Goal: Information Seeking & Learning: Understand process/instructions

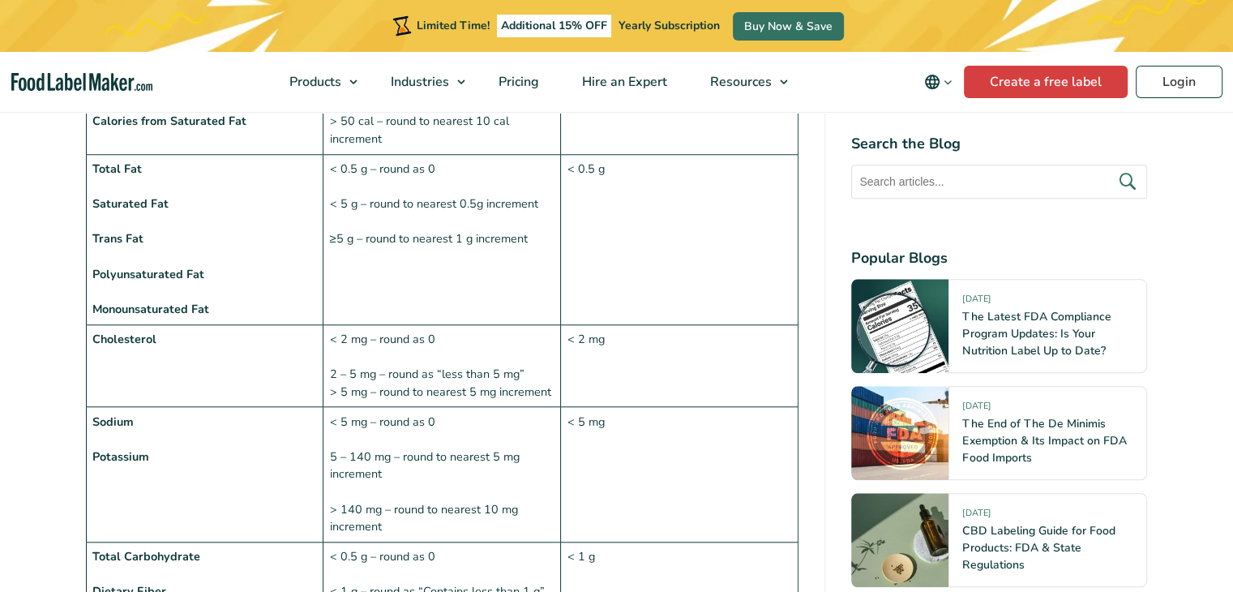
scroll to position [1461, 0]
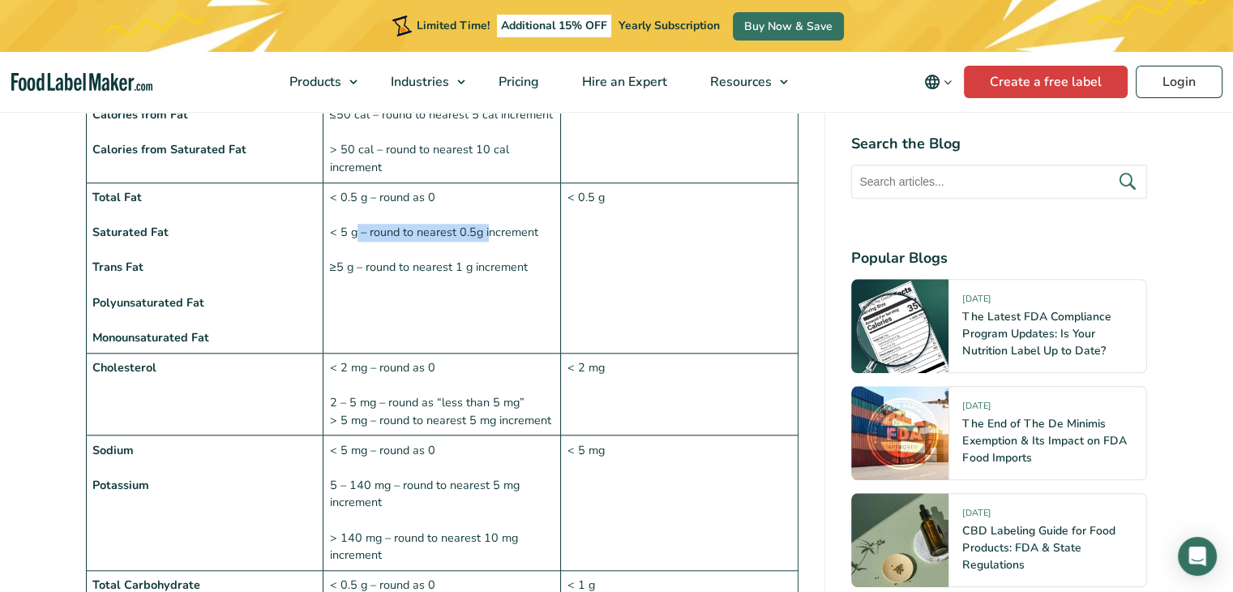
drag, startPoint x: 357, startPoint y: 192, endPoint x: 489, endPoint y: 191, distance: 132.2
click at [489, 191] on td "< 0.5 g – round as 0 < 5 g – round to nearest 0.5g increment ≥5 g – round to ne…" at bounding box center [443, 267] width 238 height 170
click at [481, 202] on td "< 0.5 g – round as 0 < 5 g – round to nearest 0.5g increment ≥5 g – round to ne…" at bounding box center [443, 267] width 238 height 170
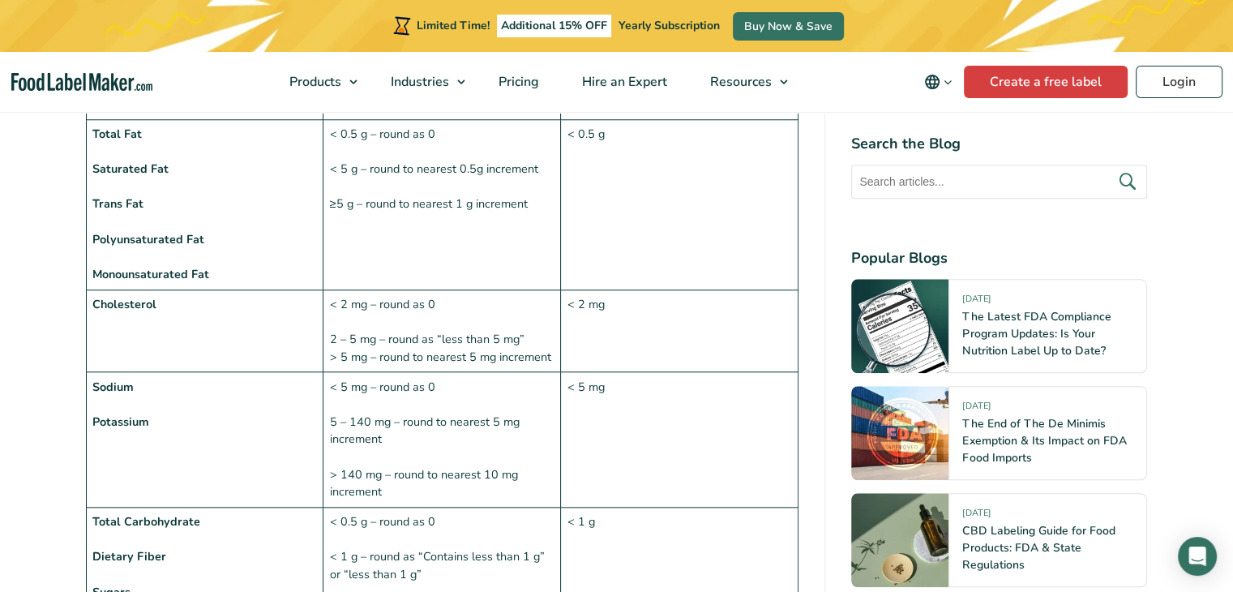
scroll to position [1623, 0]
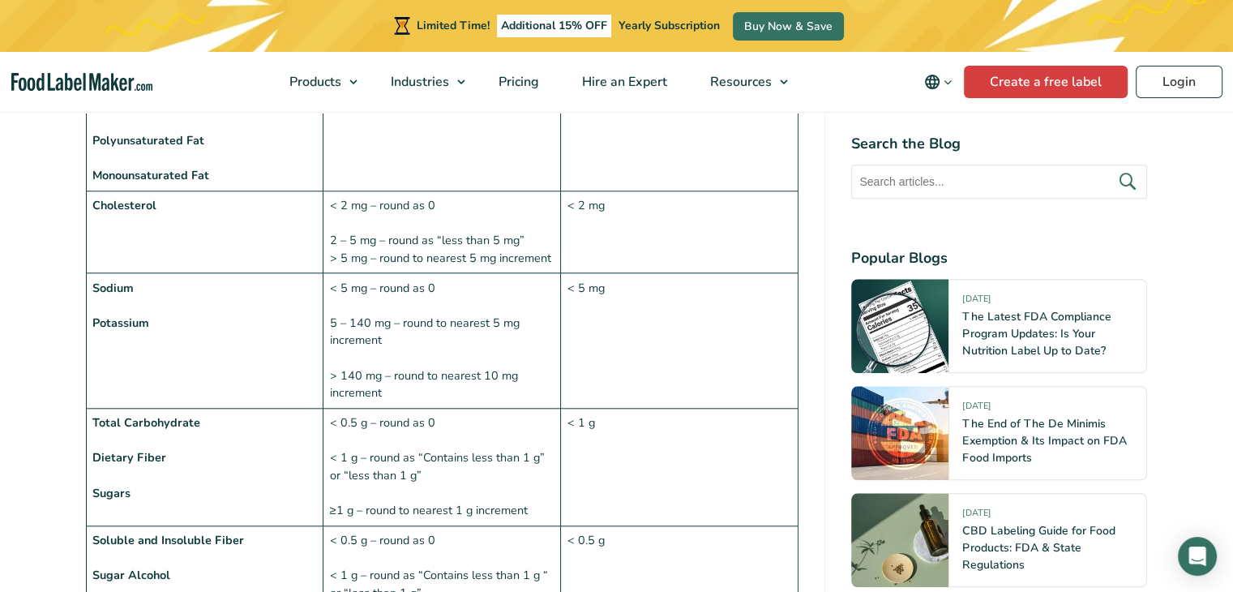
drag, startPoint x: 445, startPoint y: 386, endPoint x: 435, endPoint y: 405, distance: 21.8
click at [441, 409] on td "< 0.5 g – round as 0 < 1 g – round as “Contains less than 1 g” or “less than 1 …" at bounding box center [443, 468] width 238 height 118
click at [420, 454] on td "< 0.5 g – round as 0 < 1 g – round as “Contains less than 1 g” or “less than 1 …" at bounding box center [443, 468] width 238 height 118
click at [499, 472] on td "< 0.5 g – round as 0 < 1 g – round as “Contains less than 1 g” or “less than 1 …" at bounding box center [443, 468] width 238 height 118
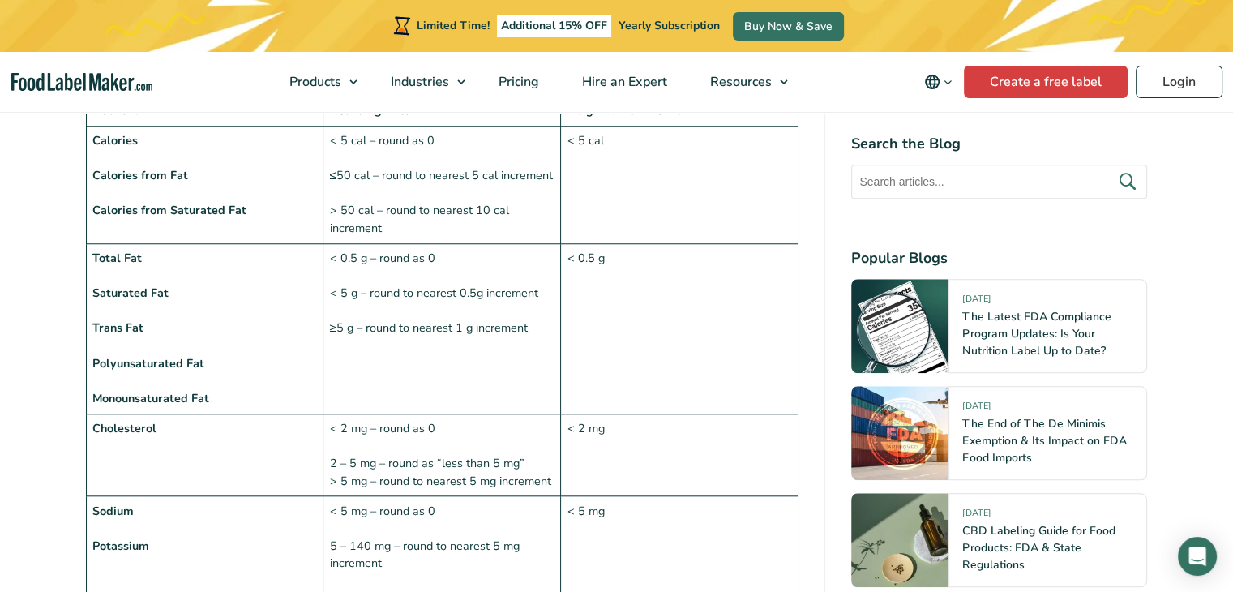
scroll to position [1380, 0]
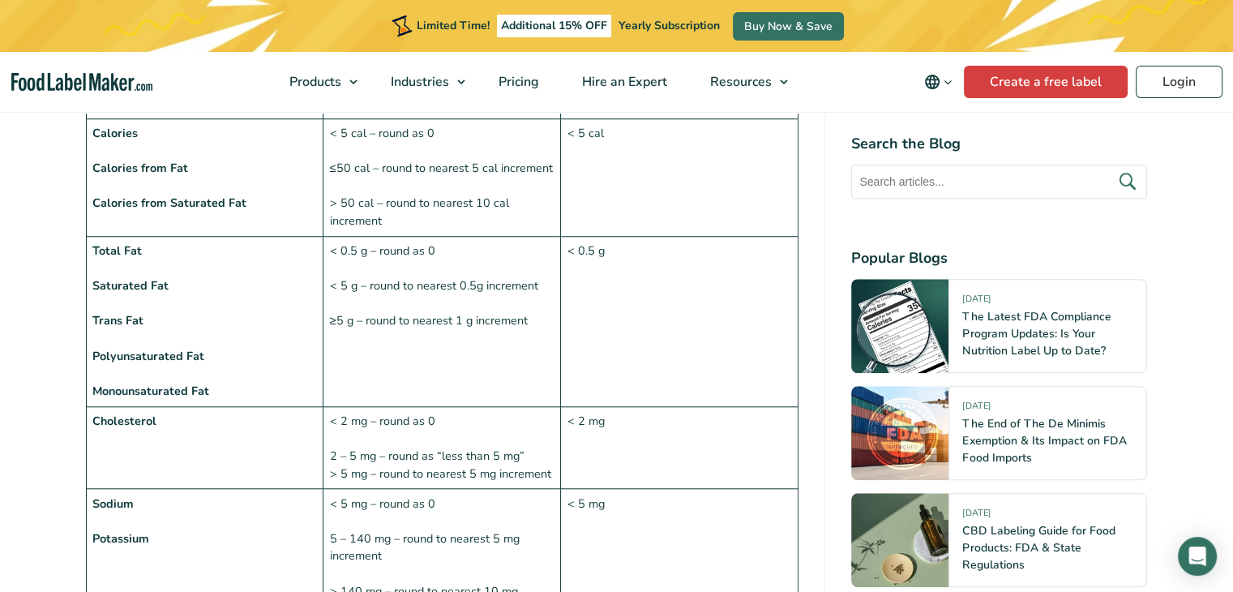
scroll to position [1379, 0]
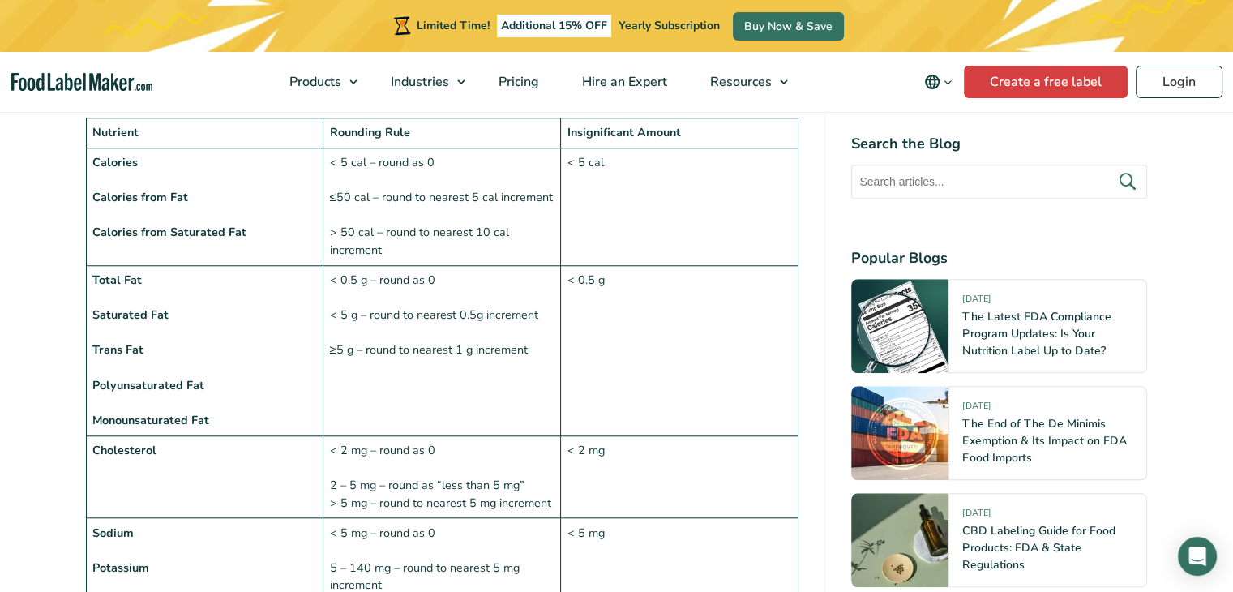
click at [465, 315] on td "< 0.5 g – round as 0 < 5 g – round to nearest 0.5g increment ≥5 g – round to ne…" at bounding box center [443, 350] width 238 height 170
drag, startPoint x: 440, startPoint y: 280, endPoint x: 478, endPoint y: 287, distance: 38.0
click at [478, 287] on td "< 0.5 g – round as 0 < 5 g – round to nearest 0.5g increment ≥5 g – round to ne…" at bounding box center [443, 350] width 238 height 170
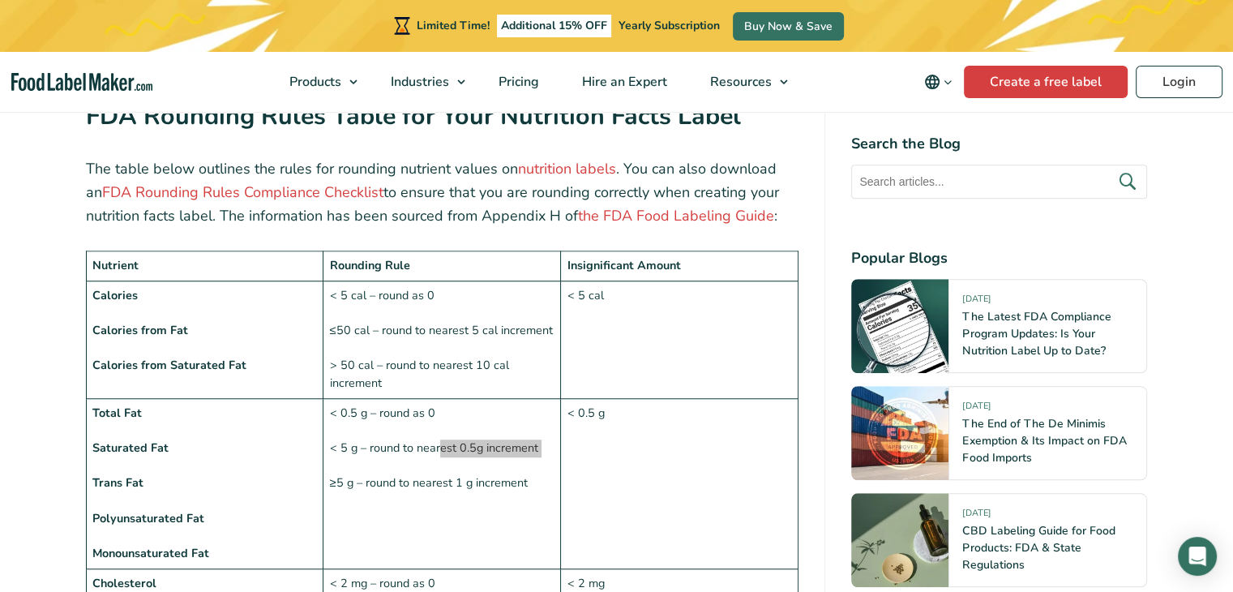
scroll to position [1216, 0]
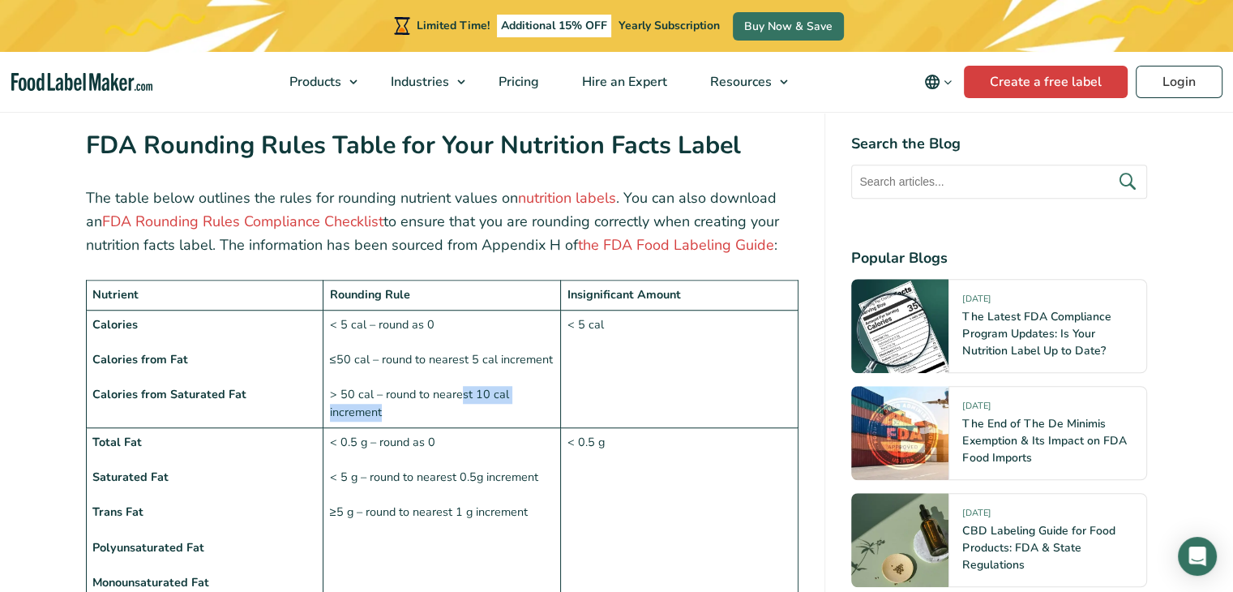
drag, startPoint x: 461, startPoint y: 365, endPoint x: 502, endPoint y: 374, distance: 42.3
click at [502, 374] on td "< 5 cal – round as 0 ≤50 cal – round to nearest 5 cal increment > 50 cal – roun…" at bounding box center [443, 369] width 238 height 118
click at [395, 341] on td "< 5 cal – round as 0 ≤50 cal – round to nearest 5 cal increment > 50 cal – roun…" at bounding box center [443, 369] width 238 height 118
